Goal: Obtain resource: Download file/media

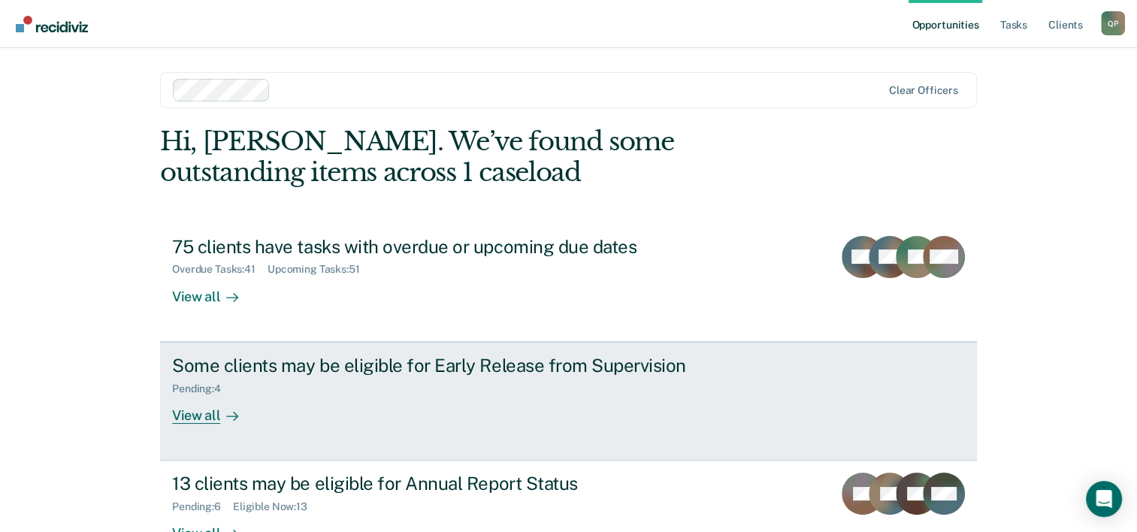
click at [386, 382] on div "Pending : 4" at bounding box center [435, 385] width 527 height 19
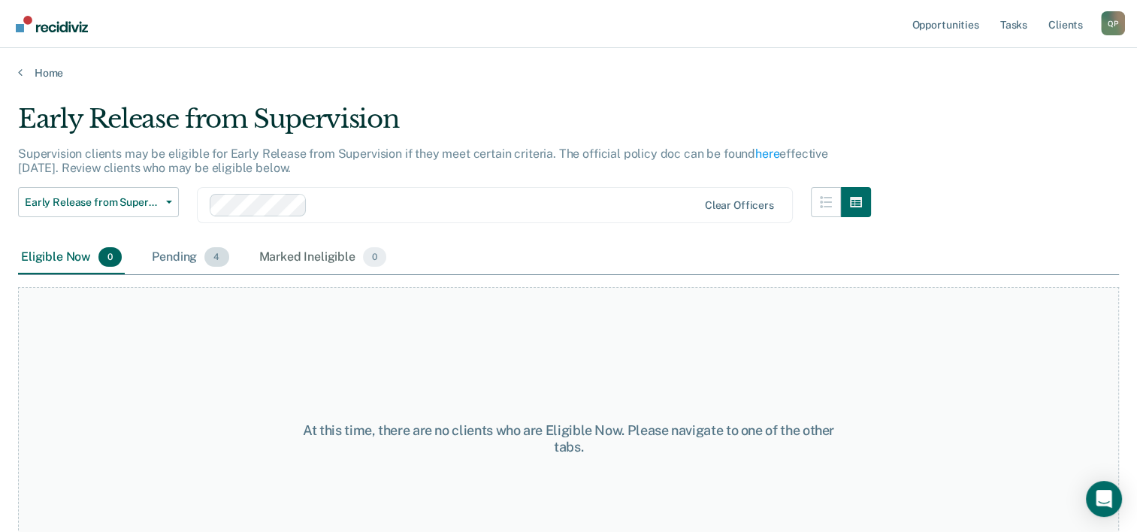
click at [189, 261] on div "Pending 4" at bounding box center [190, 257] width 83 height 33
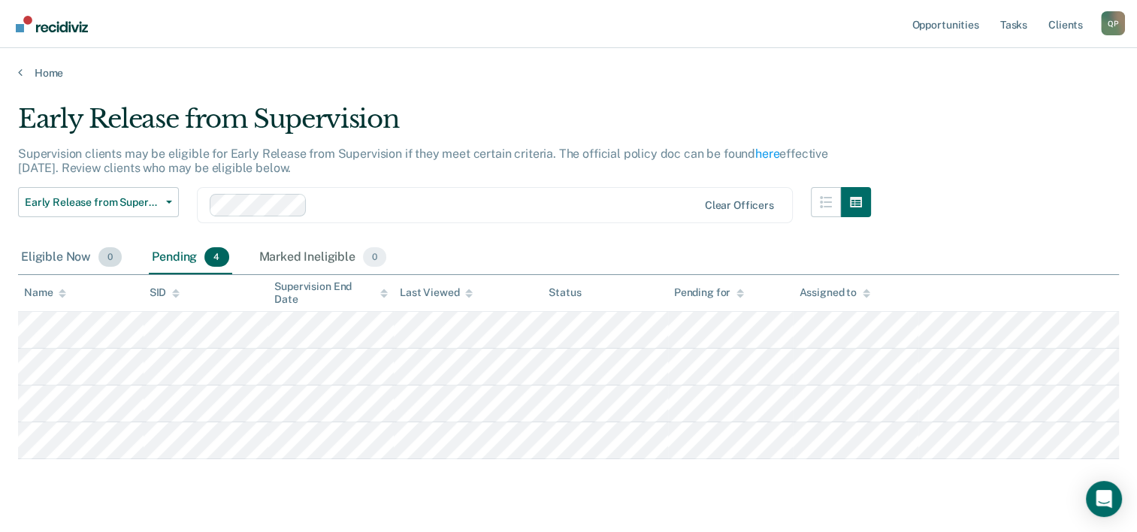
click at [75, 253] on div "Eligible Now 0" at bounding box center [71, 257] width 107 height 33
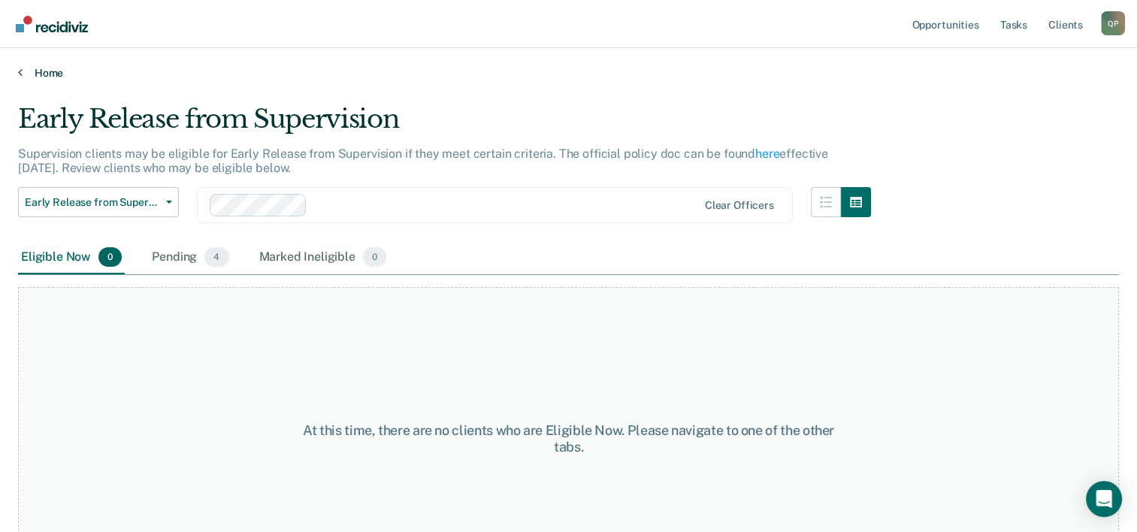
click at [41, 72] on link "Home" at bounding box center [568, 73] width 1101 height 14
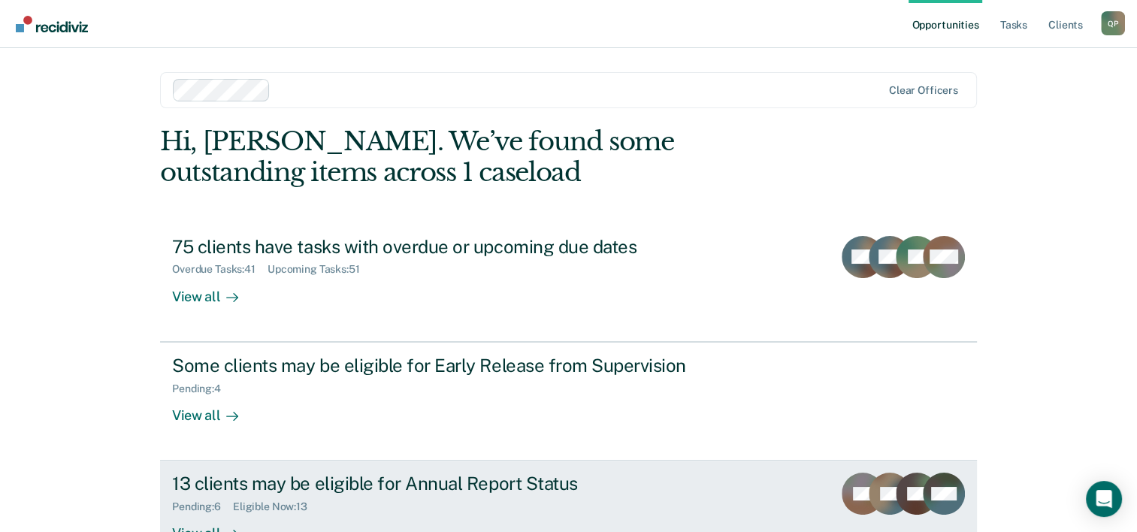
click at [370, 499] on div "Pending : 6 Eligible Now : 13" at bounding box center [435, 503] width 527 height 19
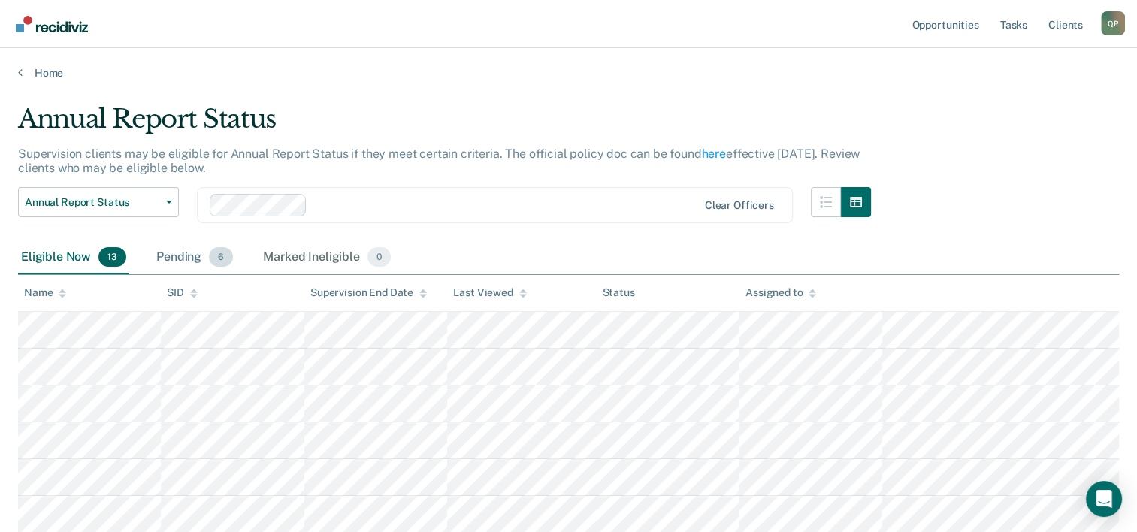
click at [177, 253] on div "Pending 6" at bounding box center [194, 257] width 83 height 33
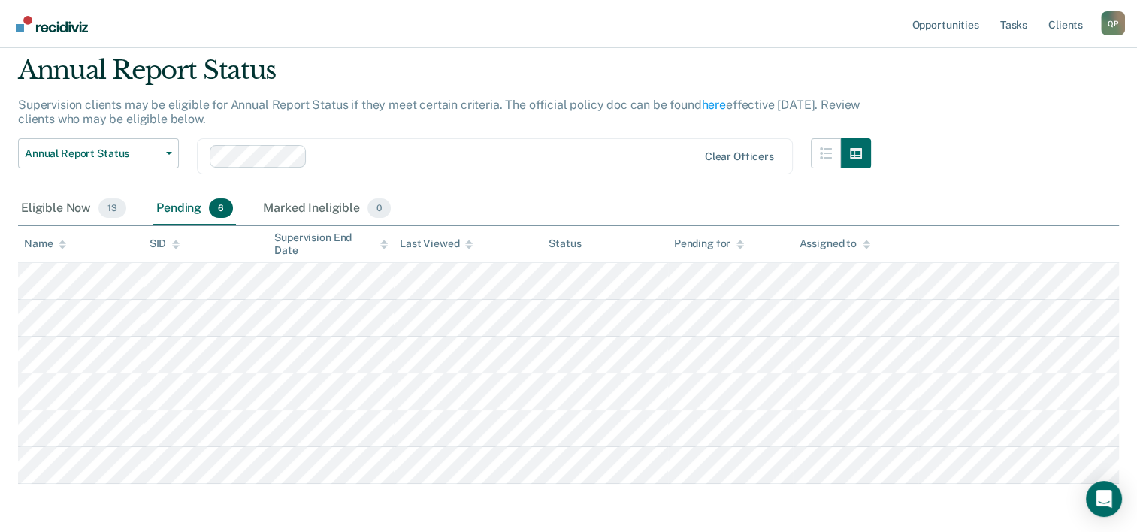
scroll to position [75, 0]
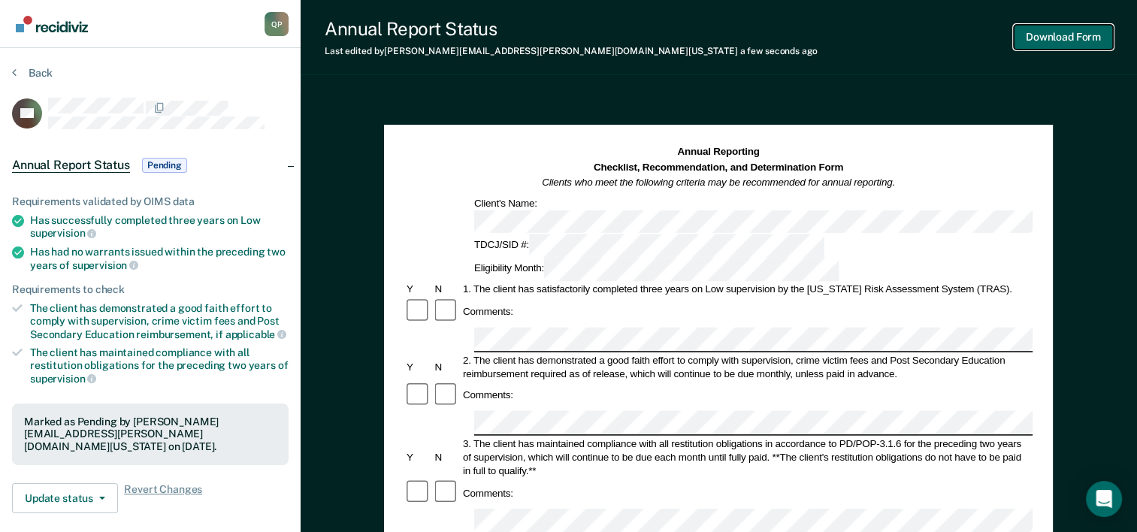
click at [1082, 42] on button "Download Form" at bounding box center [1063, 37] width 99 height 25
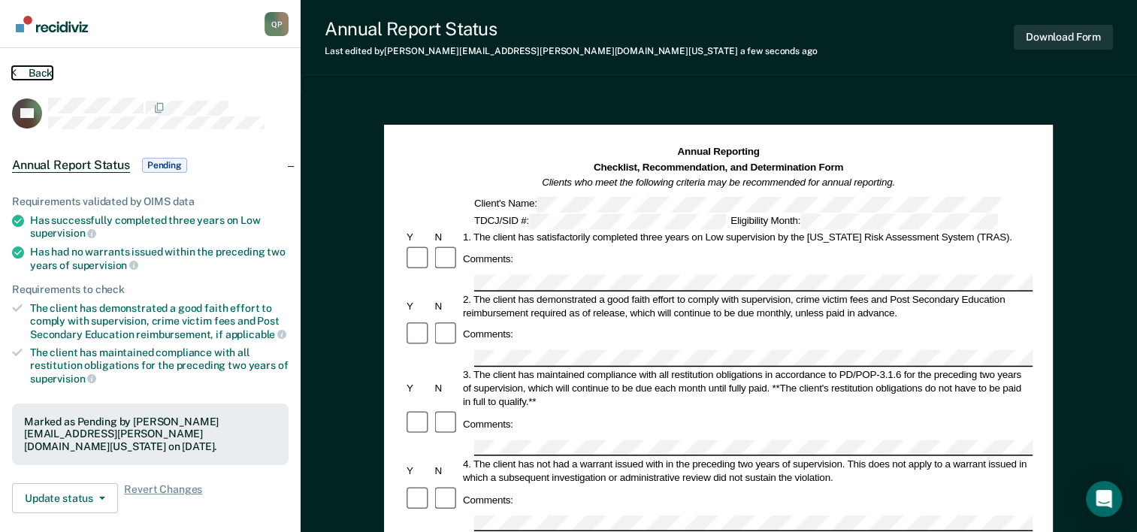
click at [51, 72] on button "Back" at bounding box center [32, 73] width 41 height 14
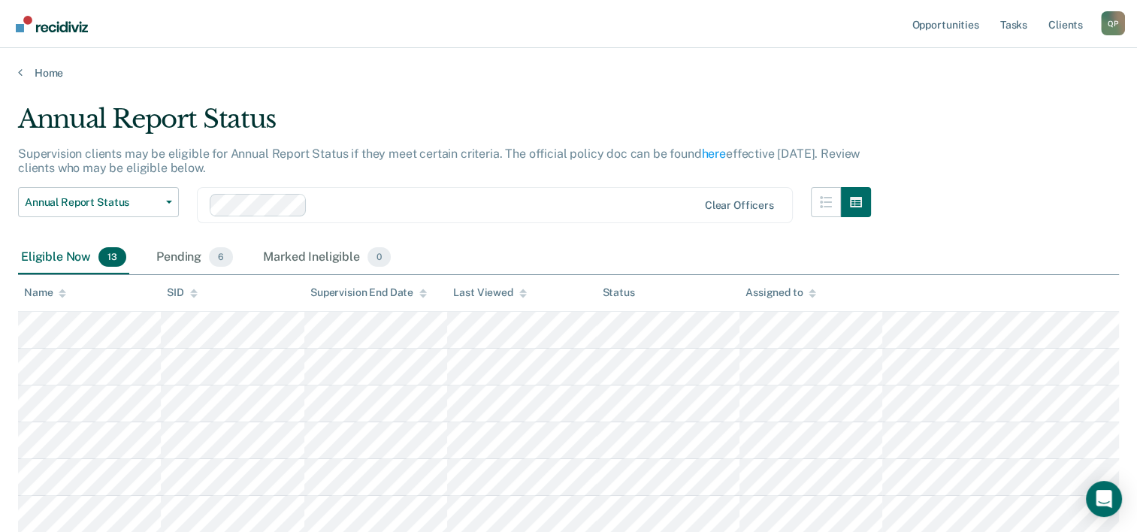
click at [78, 248] on div "Eligible Now 13" at bounding box center [73, 257] width 111 height 33
click at [60, 260] on div "Eligible Now 13" at bounding box center [73, 257] width 111 height 33
click at [192, 261] on div "Pending 6" at bounding box center [194, 257] width 83 height 33
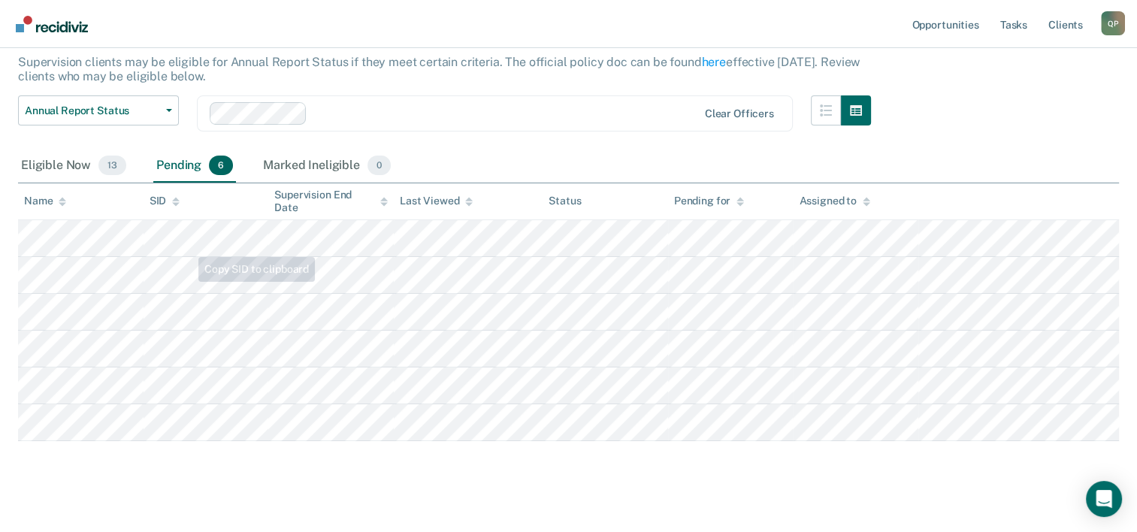
scroll to position [107, 0]
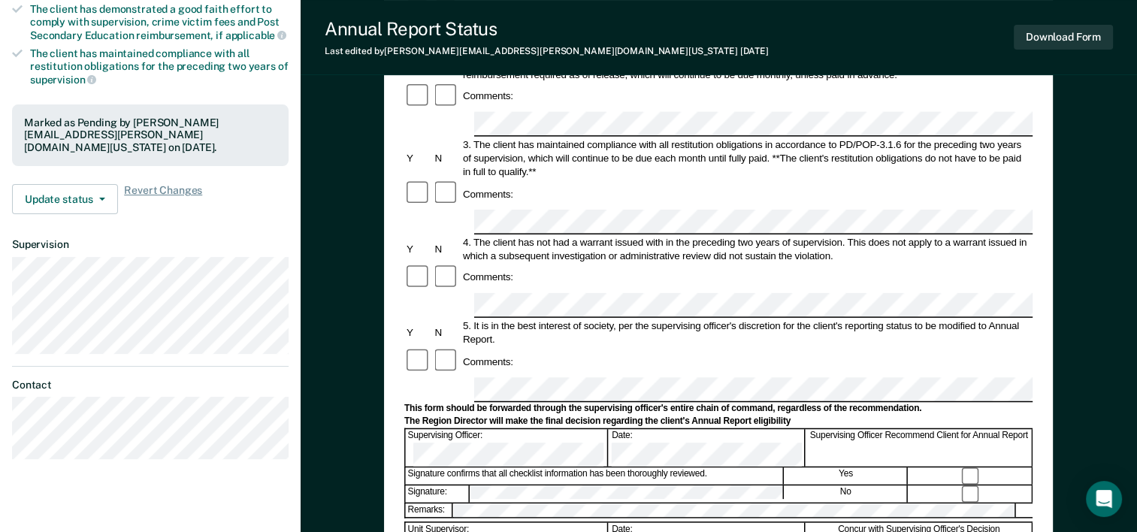
scroll to position [301, 0]
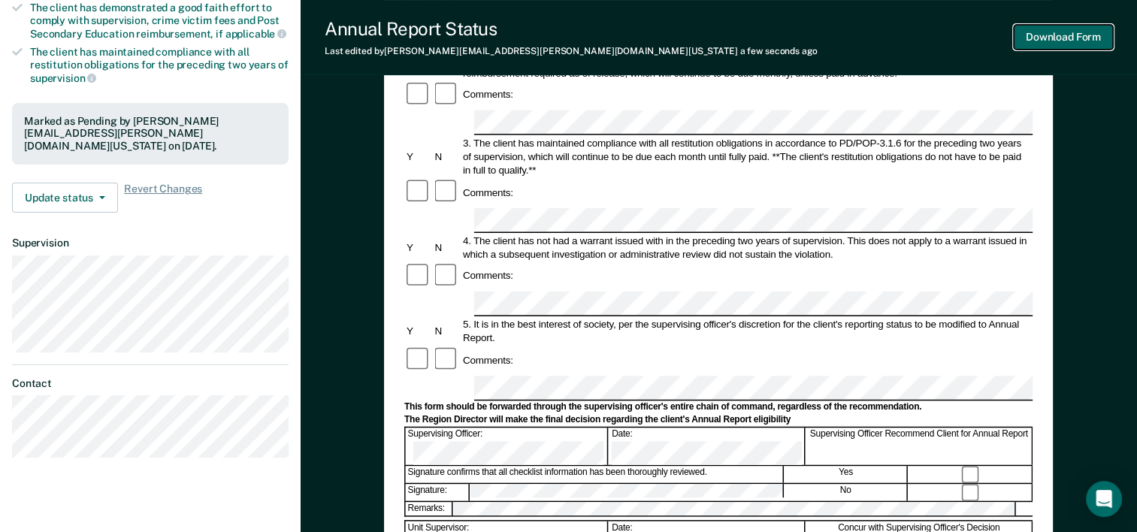
click at [1059, 39] on button "Download Form" at bounding box center [1063, 37] width 99 height 25
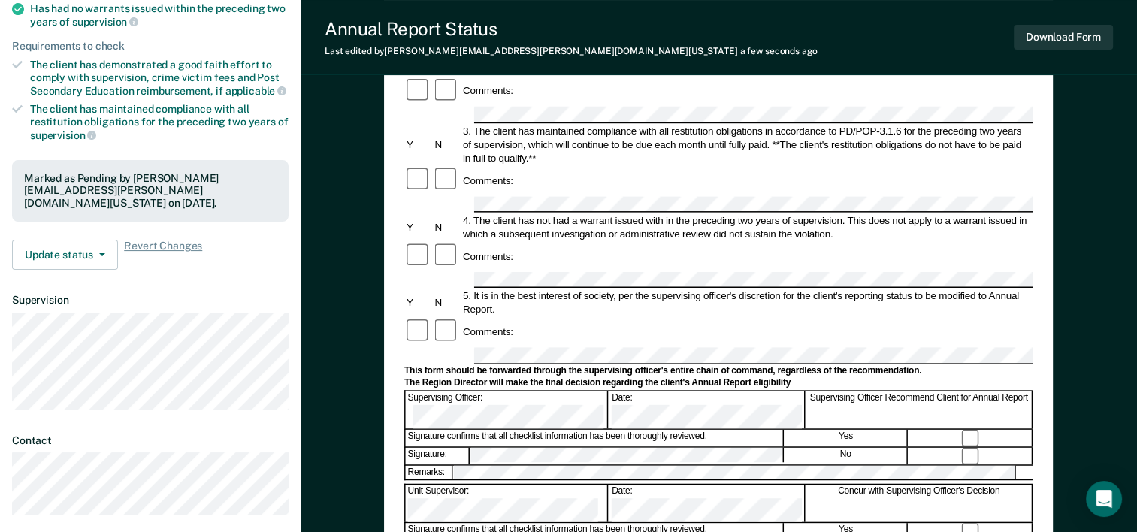
scroll to position [0, 0]
